Goal: Transaction & Acquisition: Purchase product/service

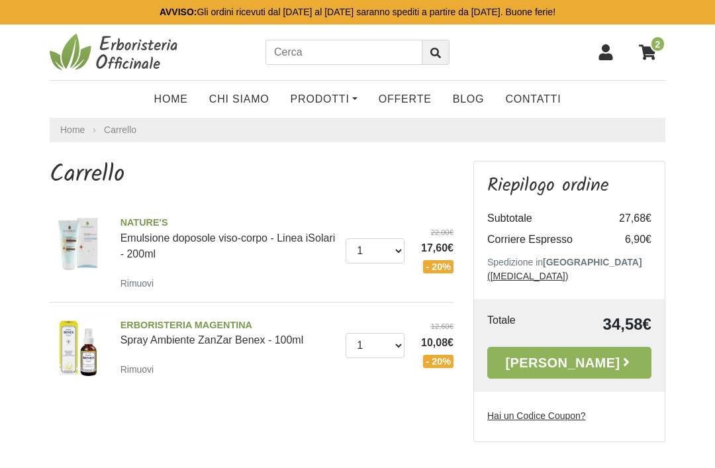
click at [651, 49] on span "2" at bounding box center [657, 44] width 15 height 17
click at [654, 54] on icon at bounding box center [647, 51] width 17 height 15
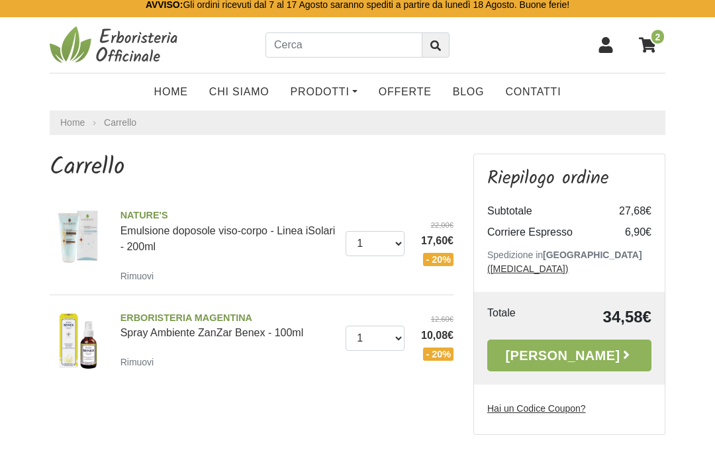
scroll to position [7, 0]
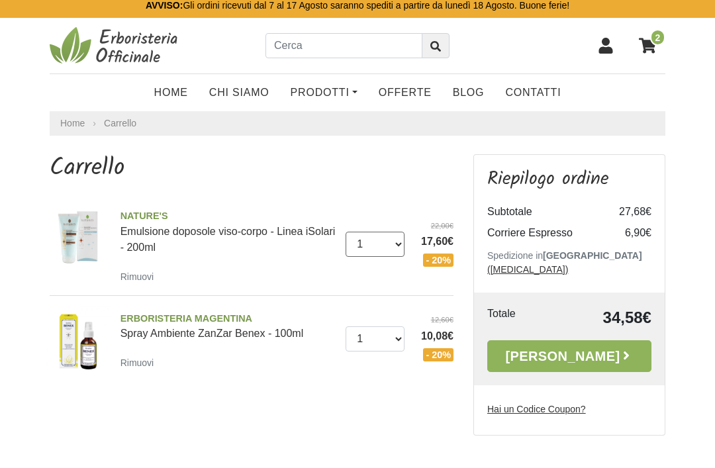
click at [398, 240] on select "0 (Rimuovi) 1 2 3 4" at bounding box center [374, 244] width 59 height 25
select select "0"
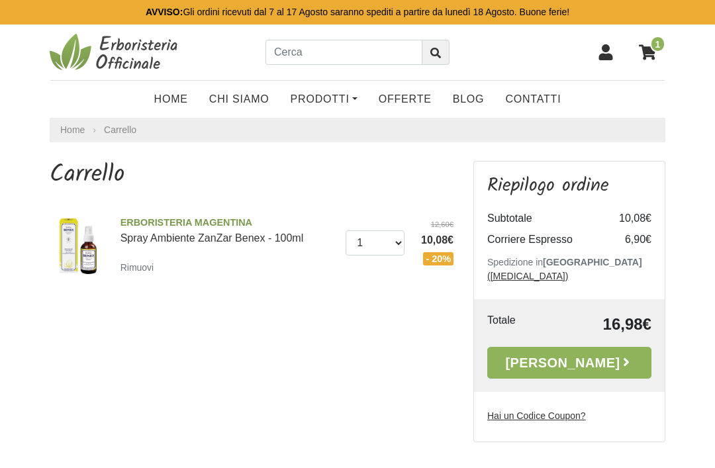
scroll to position [49, 0]
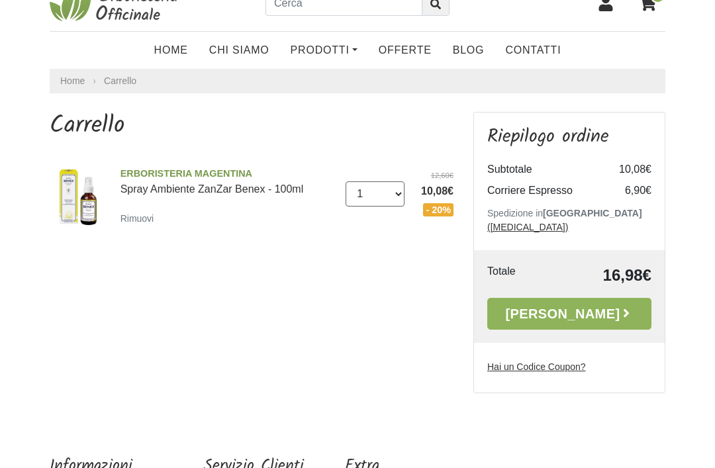
click at [397, 198] on select "0 (Rimuovi) 1 2 3" at bounding box center [374, 193] width 59 height 25
select select "0"
